Goal: Navigation & Orientation: Find specific page/section

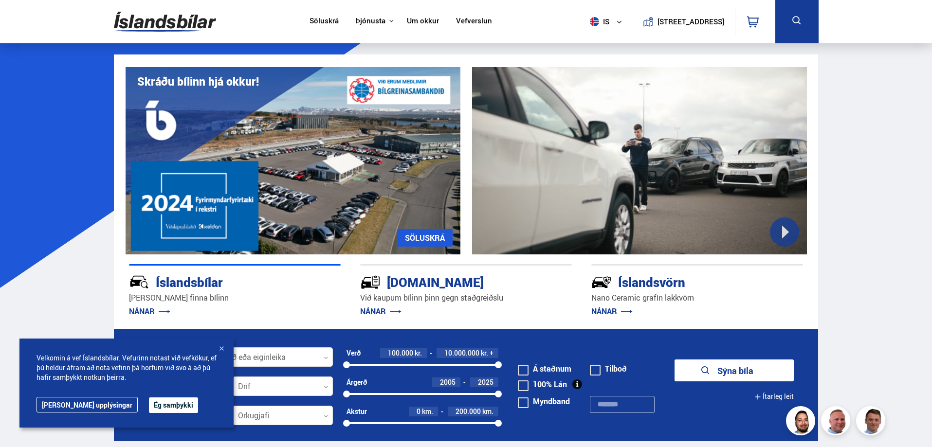
click at [413, 17] on link "Um okkur" at bounding box center [423, 22] width 32 height 10
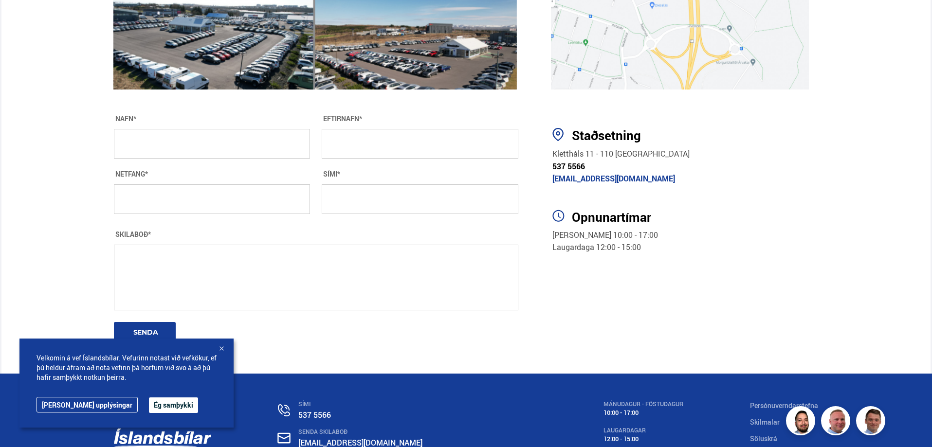
scroll to position [1704, 0]
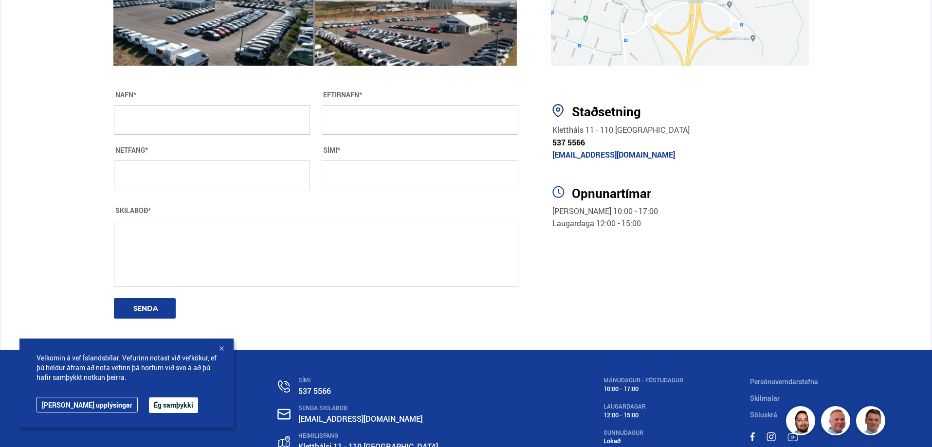
click at [223, 348] on div at bounding box center [222, 350] width 10 height 10
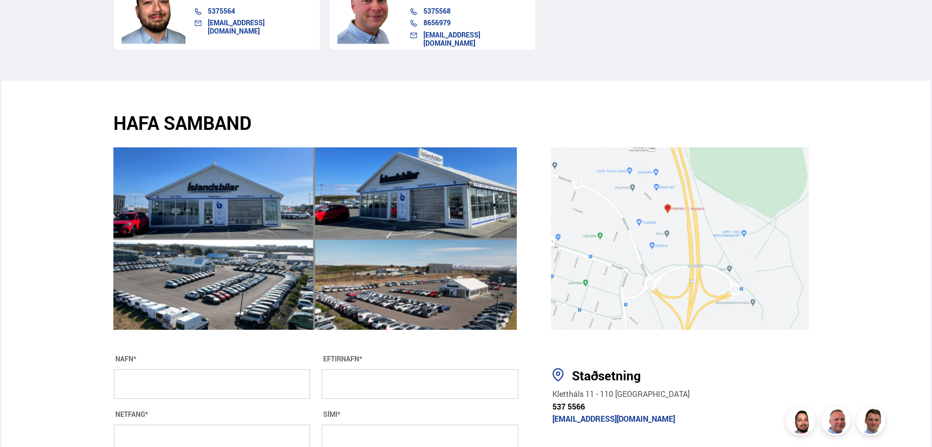
scroll to position [1412, 0]
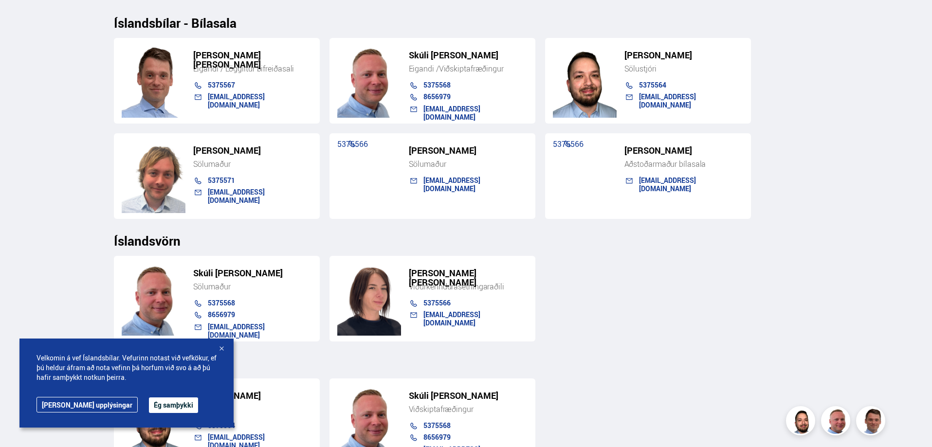
scroll to position [1023, 0]
